Goal: Navigation & Orientation: Understand site structure

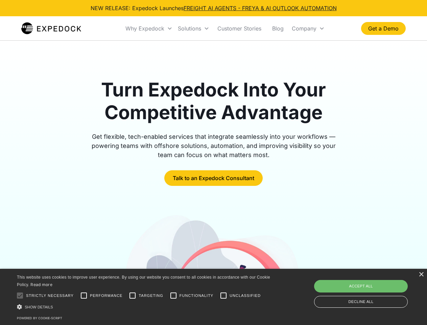
click at [149, 28] on div "Why Expedock" at bounding box center [145, 28] width 39 height 7
click at [194, 28] on div "Solutions" at bounding box center [189, 28] width 23 height 7
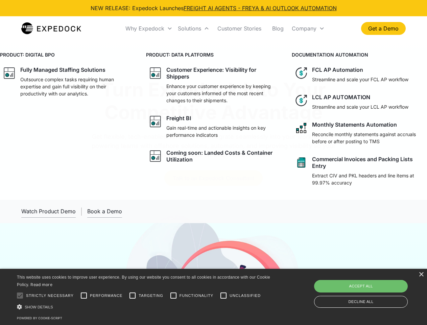
click at [308, 28] on div "Company" at bounding box center [304, 28] width 25 height 7
click at [20, 295] on div at bounding box center [20, 296] width 14 height 14
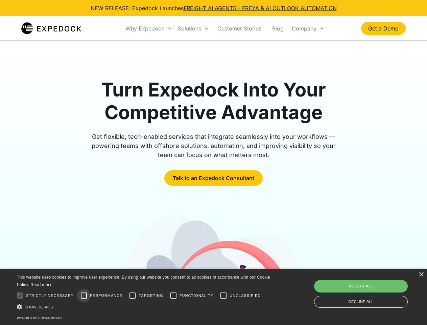
click at [84, 295] on input "Performance" at bounding box center [84, 296] width 14 height 14
checkbox input "true"
click at [133, 295] on input "Targeting" at bounding box center [133, 296] width 14 height 14
checkbox input "true"
click at [174, 295] on input "Functionality" at bounding box center [174, 296] width 14 height 14
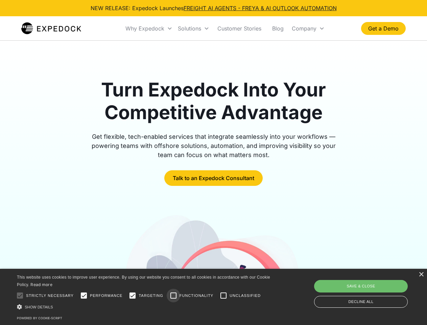
checkbox input "true"
click at [224, 295] on input "Unclassified" at bounding box center [224, 296] width 14 height 14
checkbox input "true"
click at [145, 307] on div "Show details Hide details" at bounding box center [145, 306] width 256 height 7
